Goal: Task Accomplishment & Management: Manage account settings

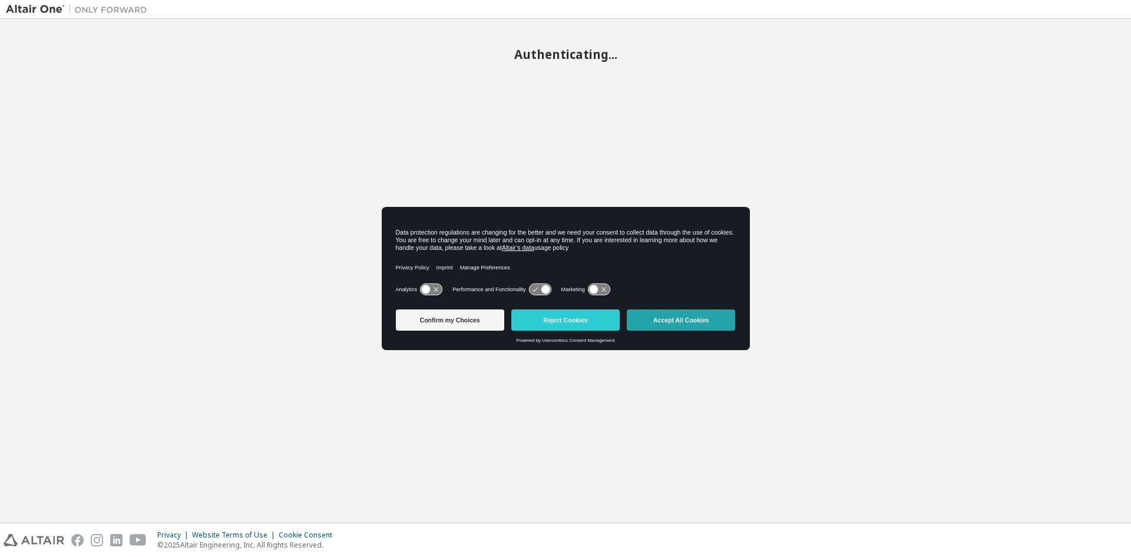
click at [697, 324] on button "Accept All Cookies" at bounding box center [681, 319] width 108 height 21
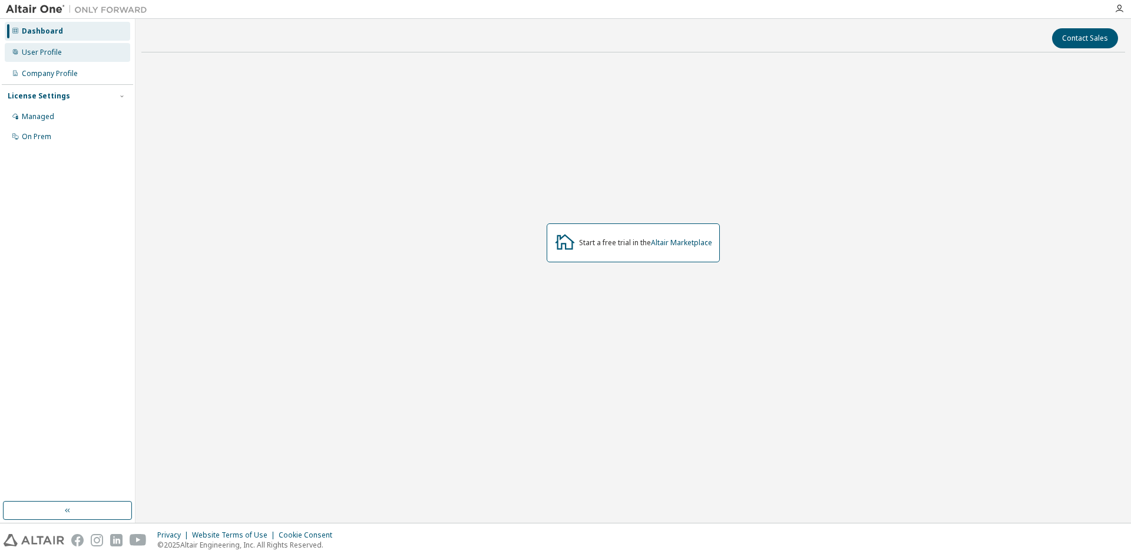
click at [31, 50] on div "User Profile" at bounding box center [42, 52] width 40 height 9
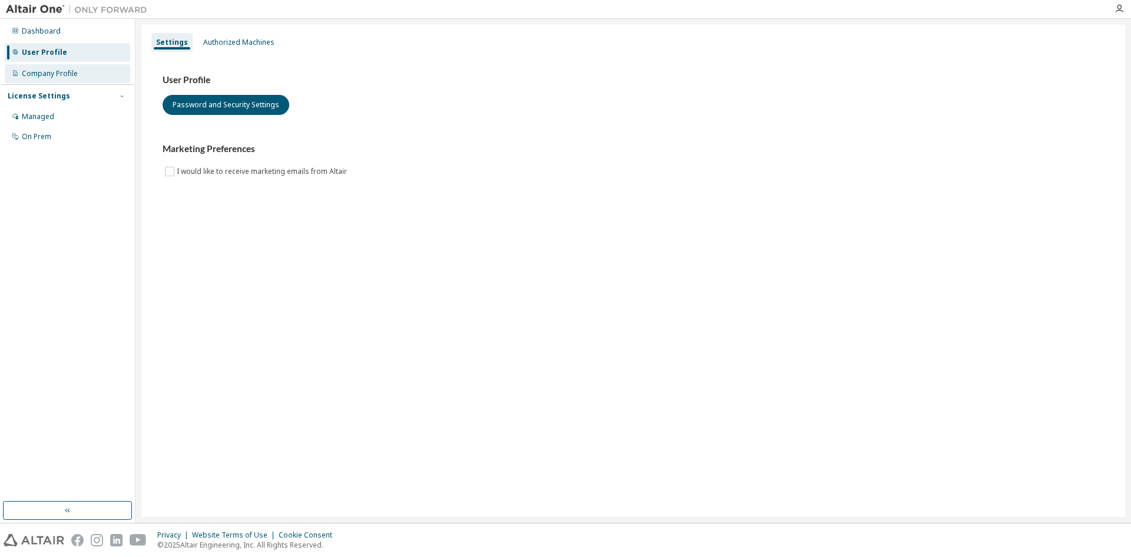
click at [42, 70] on div "Company Profile" at bounding box center [50, 73] width 56 height 9
